Goal: Obtain resource: Download file/media

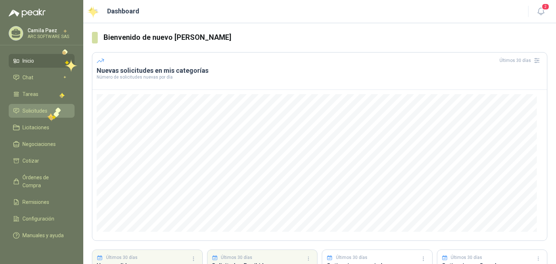
click at [47, 112] on span "Solicitudes" at bounding box center [34, 111] width 25 height 8
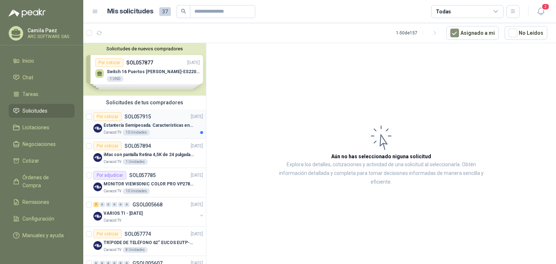
click at [151, 122] on p "Estantería Semipesada. Características en el adjunto" at bounding box center [148, 125] width 90 height 7
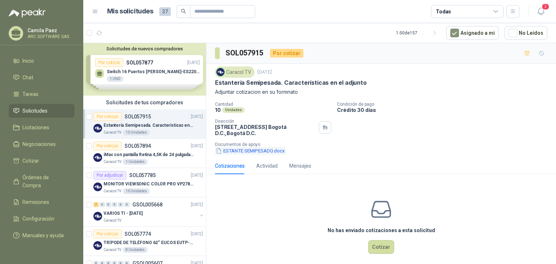
click at [258, 149] on button "ESTANTE SEMIPESADO.docx" at bounding box center [250, 151] width 71 height 8
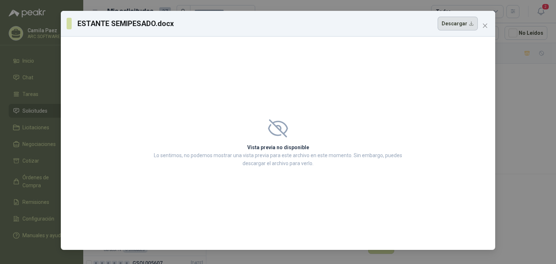
click at [448, 24] on button "Descargar" at bounding box center [457, 24] width 40 height 14
click at [482, 25] on icon "close" at bounding box center [485, 26] width 6 height 6
